Goal: Find specific page/section: Find specific page/section

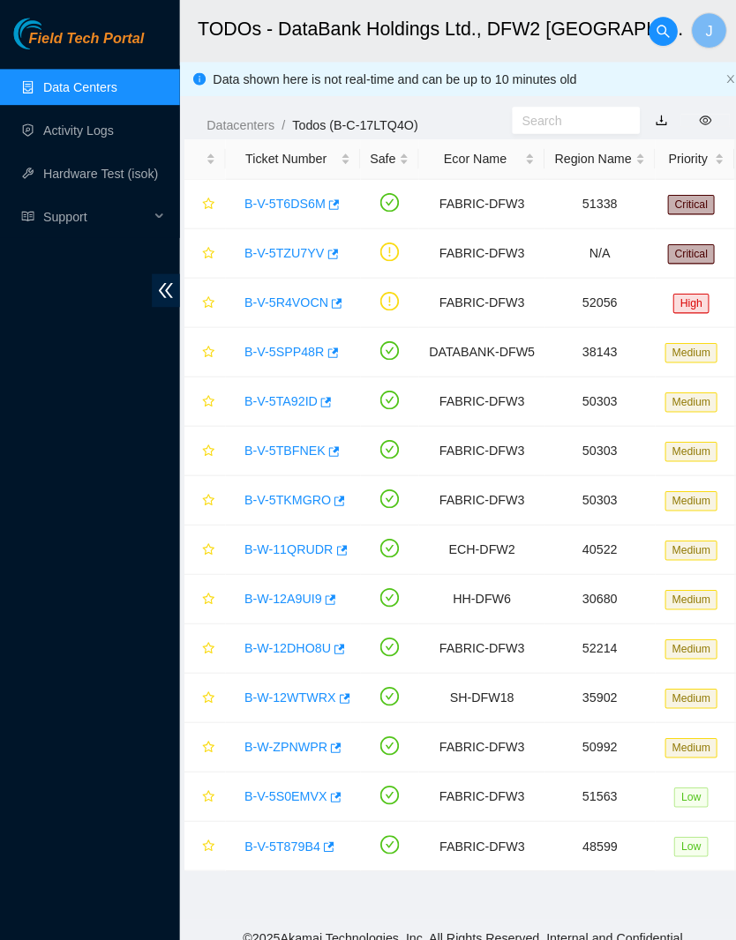
scroll to position [198, 0]
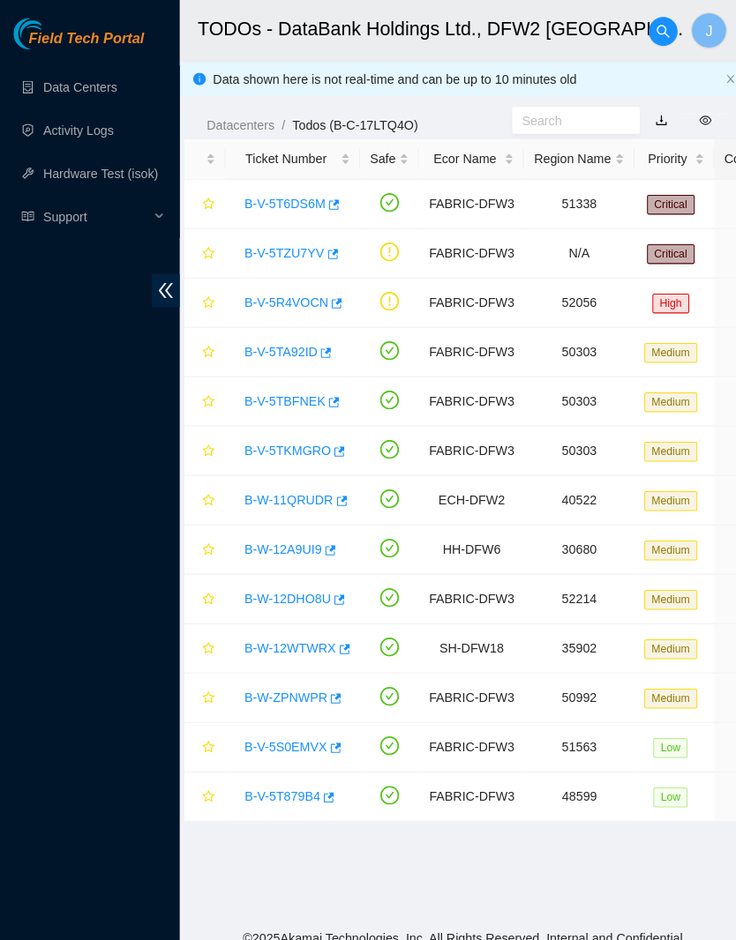
click at [82, 91] on link "Data Centers" at bounding box center [78, 86] width 72 height 14
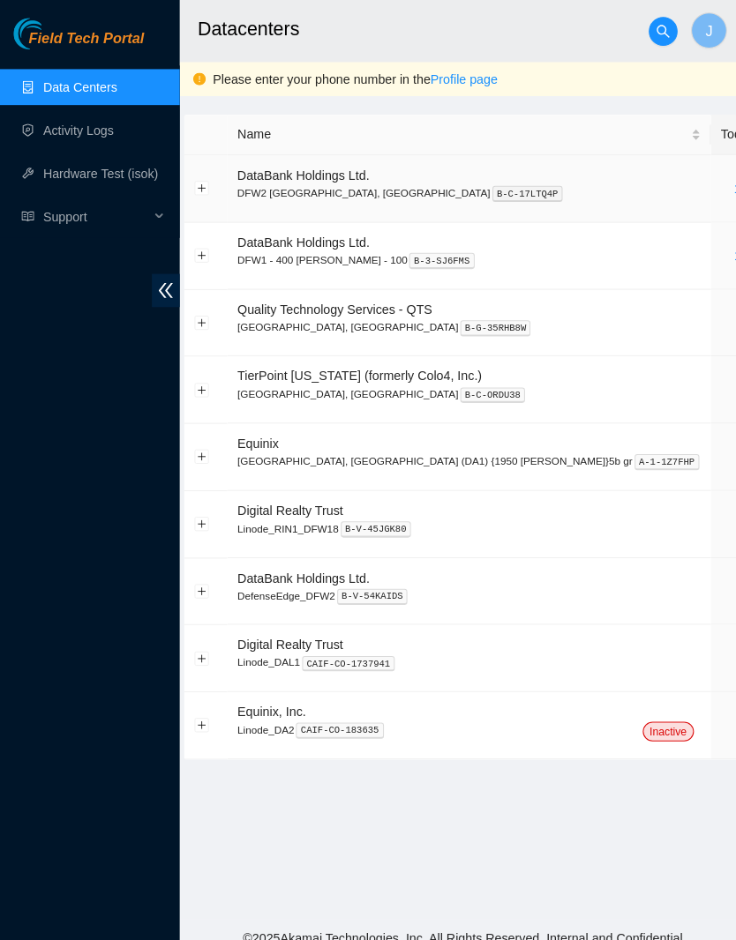
click at [721, 178] on link "13" at bounding box center [728, 185] width 14 height 14
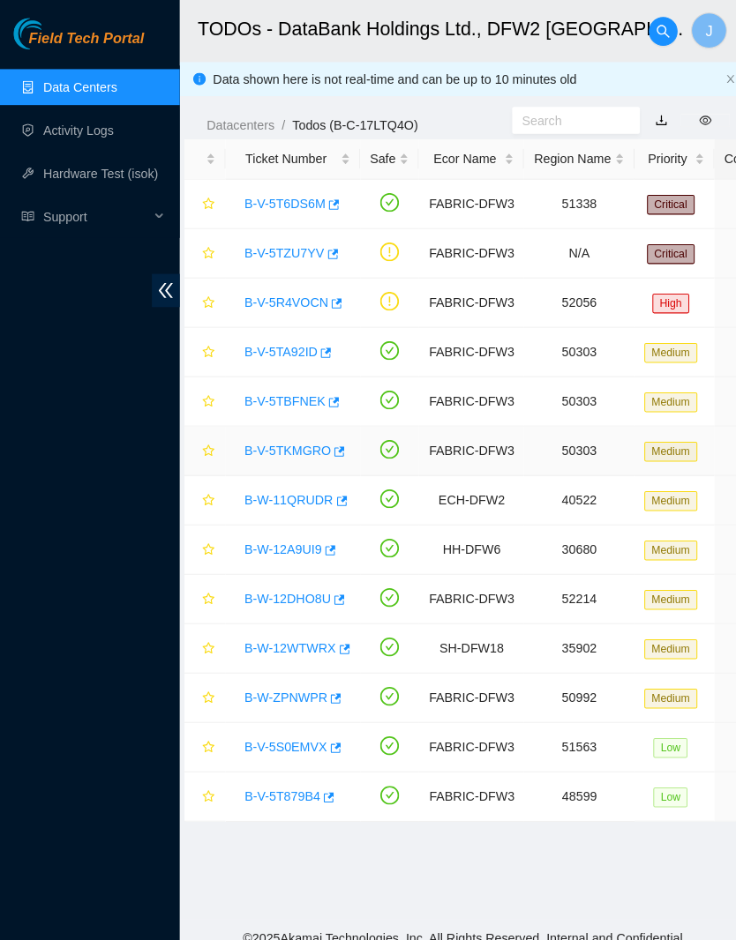
click at [311, 436] on link "B-V-5TKMGRO" at bounding box center [282, 443] width 85 height 14
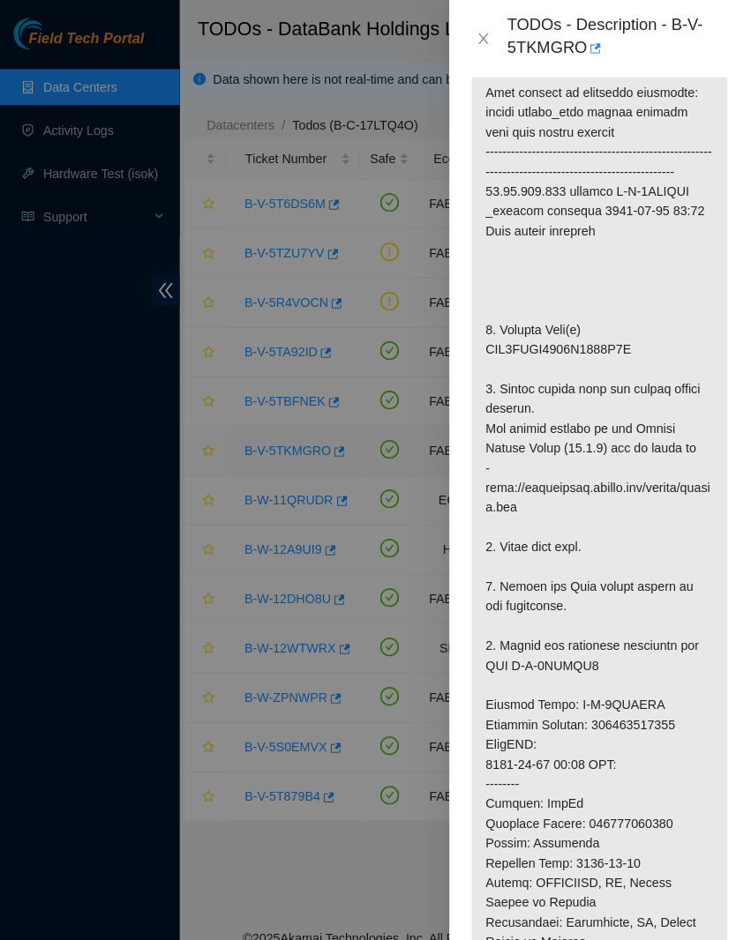
scroll to position [490, -1]
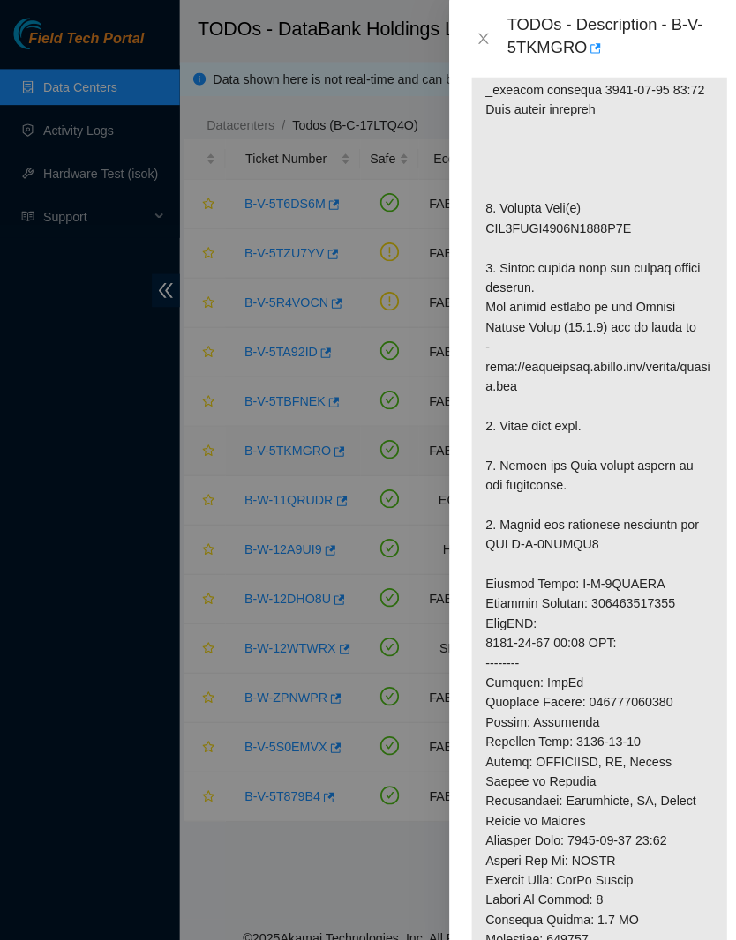
click at [466, 33] on button "Close" at bounding box center [474, 38] width 25 height 17
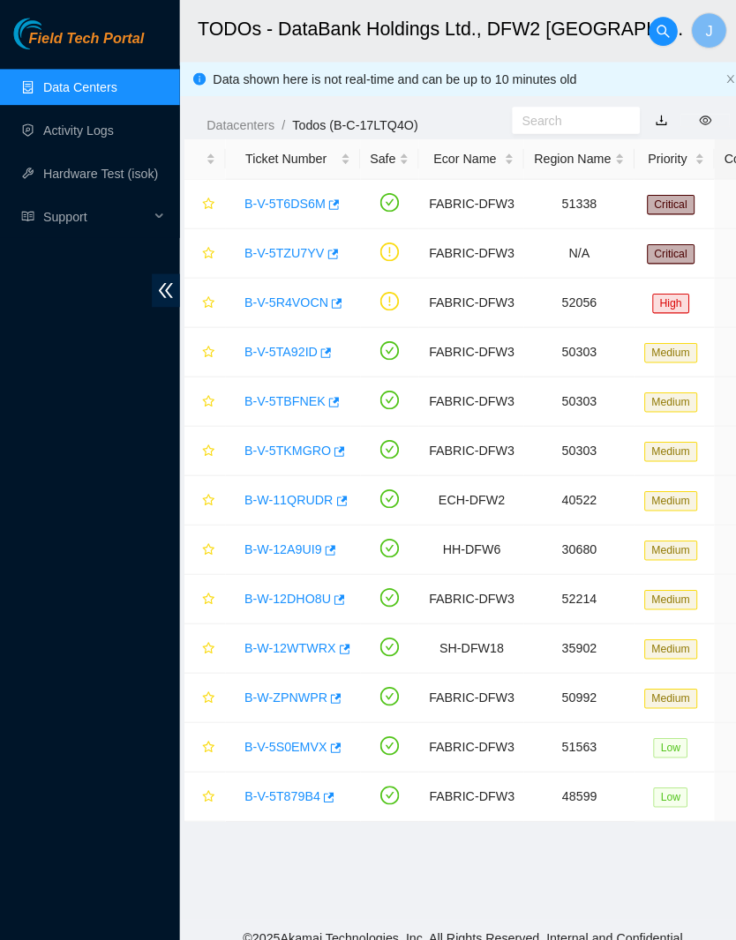
scroll to position [0, 0]
click at [309, 587] on link "B-W-12DHO8U" at bounding box center [282, 588] width 85 height 14
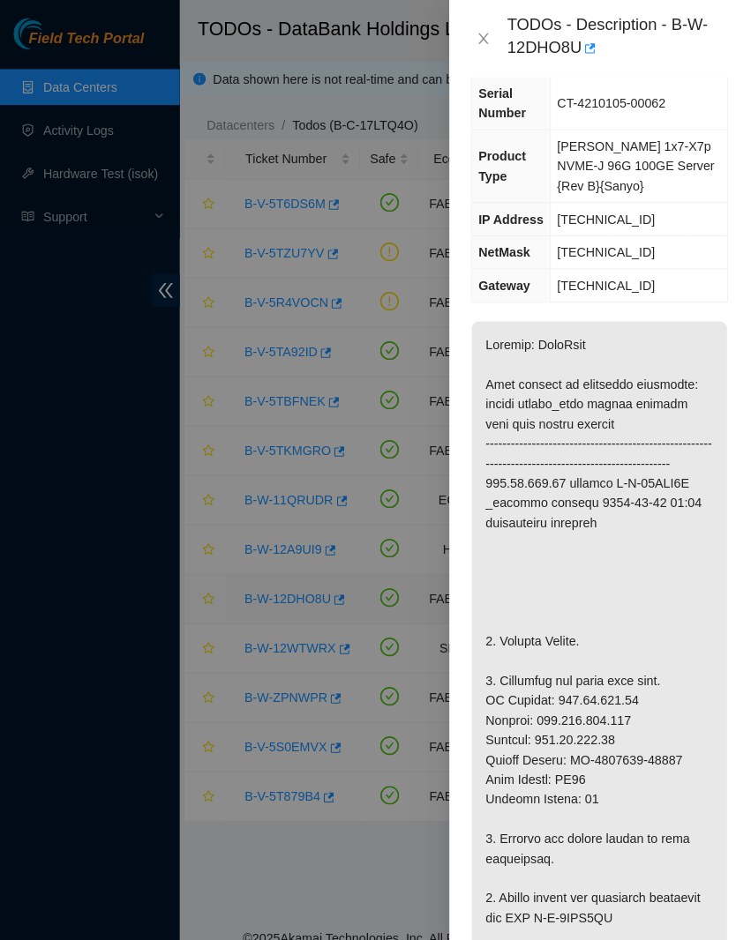
click at [470, 44] on icon "close" at bounding box center [475, 38] width 14 height 14
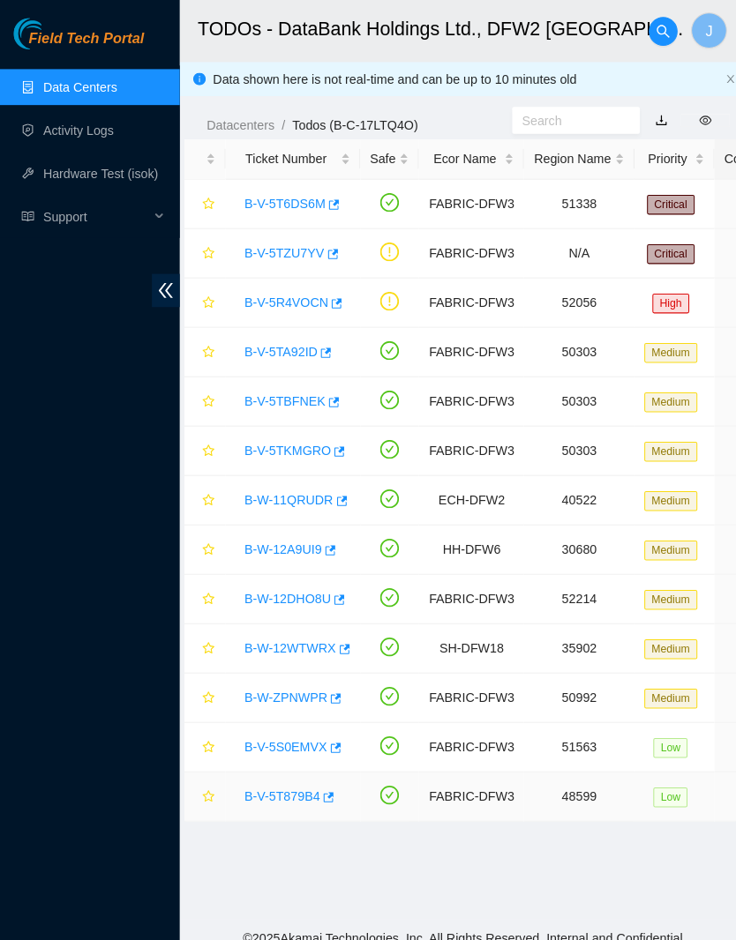
click at [304, 784] on link "B-V-5T879B4" at bounding box center [277, 782] width 74 height 14
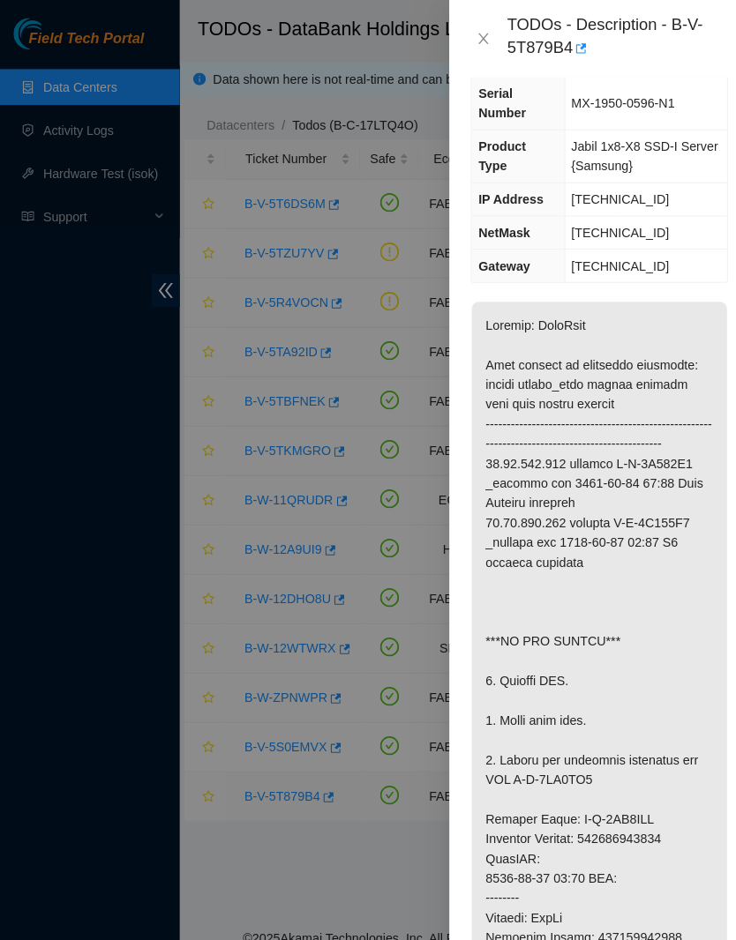
click at [472, 31] on icon "close" at bounding box center [475, 38] width 14 height 14
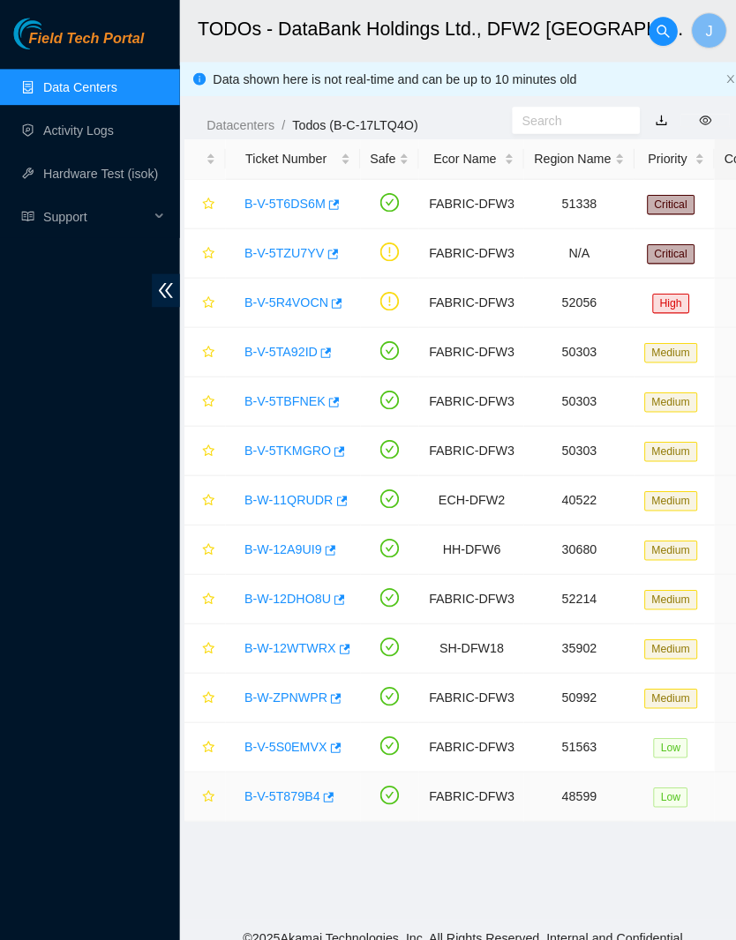
click at [299, 777] on link "B-V-5T879B4" at bounding box center [277, 782] width 74 height 14
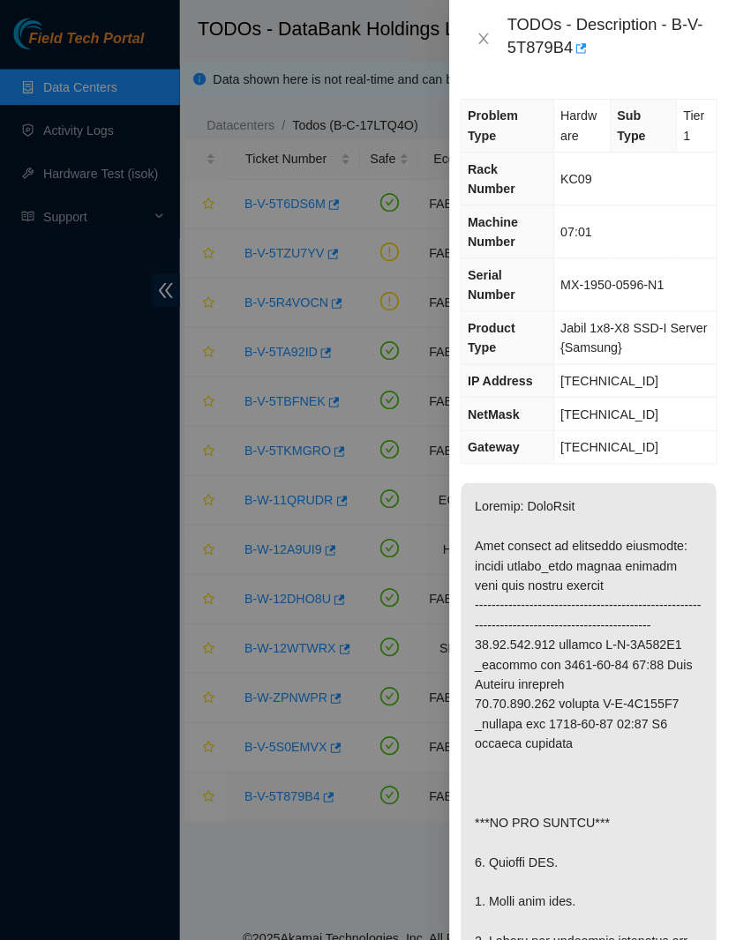
scroll to position [0, 16]
